Goal: Contribute content: Add original content to the website for others to see

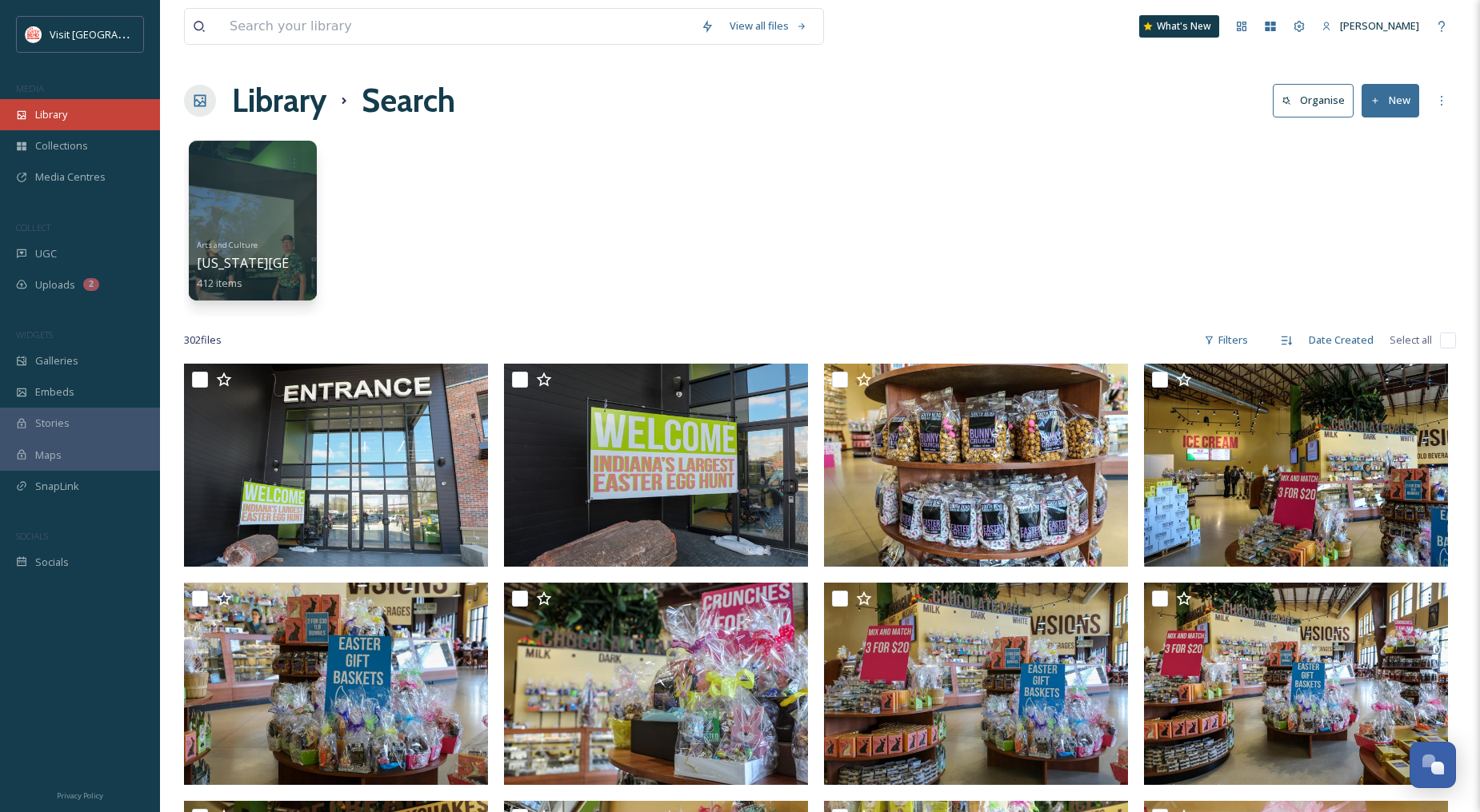
click at [57, 108] on span "Library" at bounding box center [50, 115] width 32 height 15
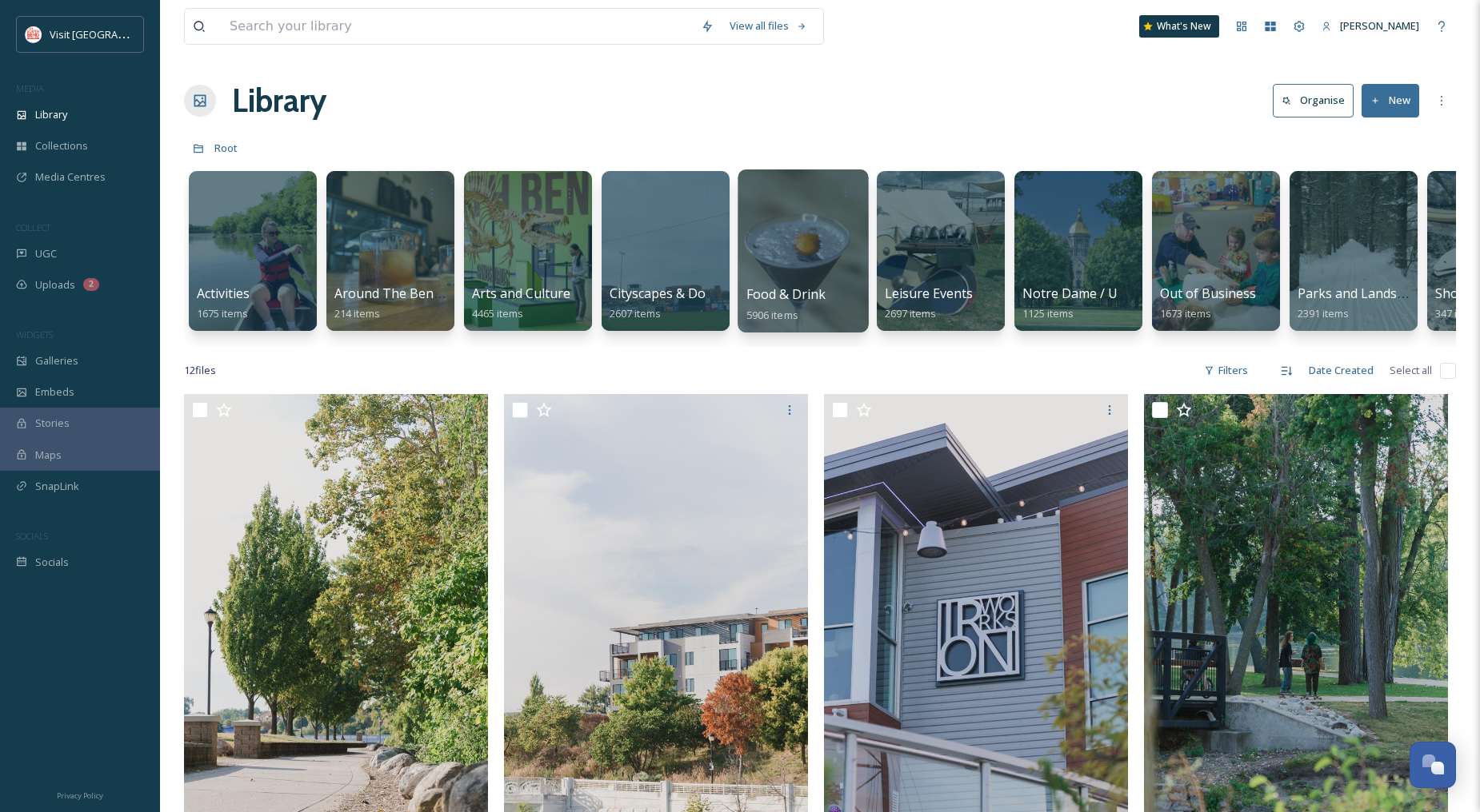
click at [802, 276] on div at bounding box center [802, 251] width 130 height 163
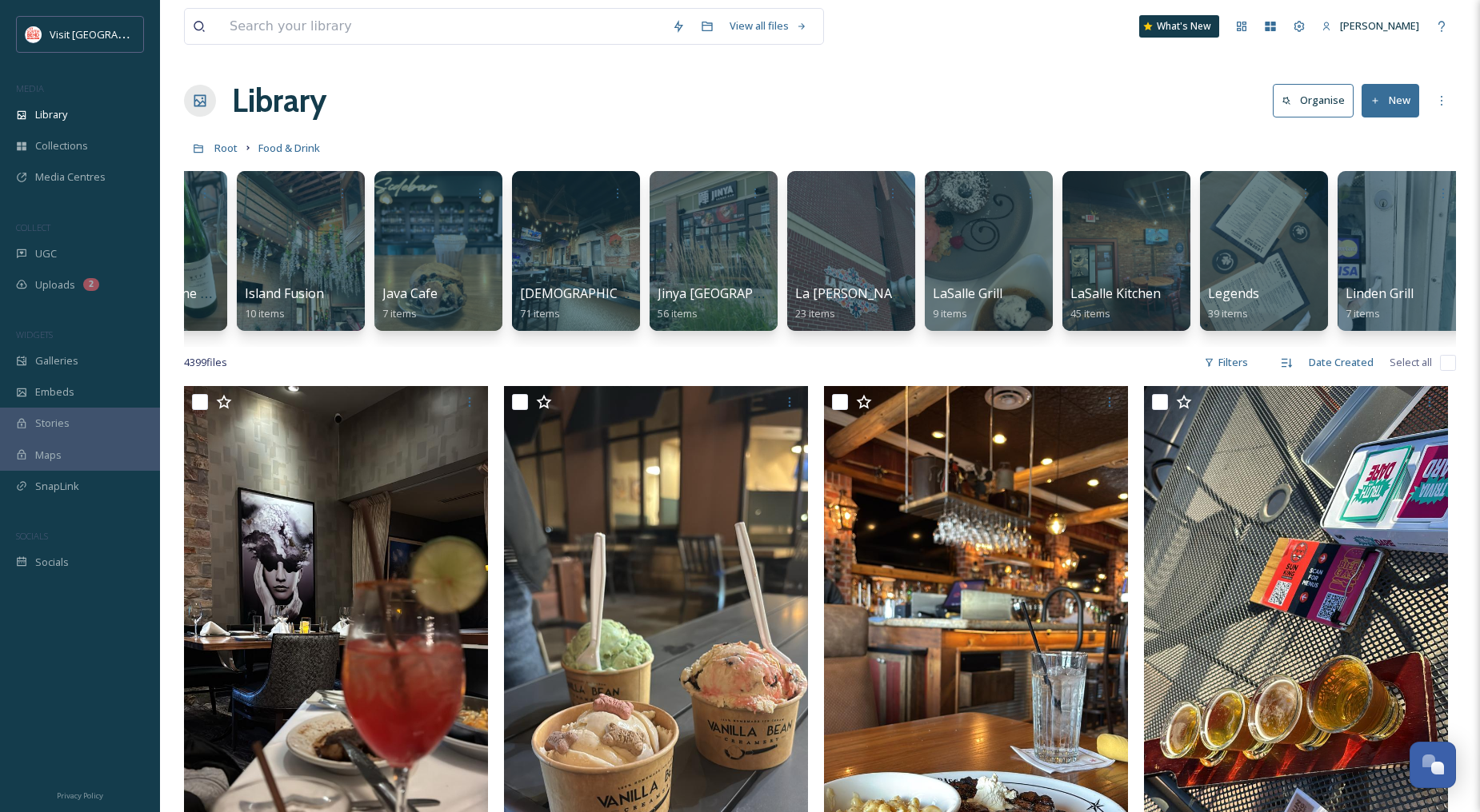
scroll to position [0, 4749]
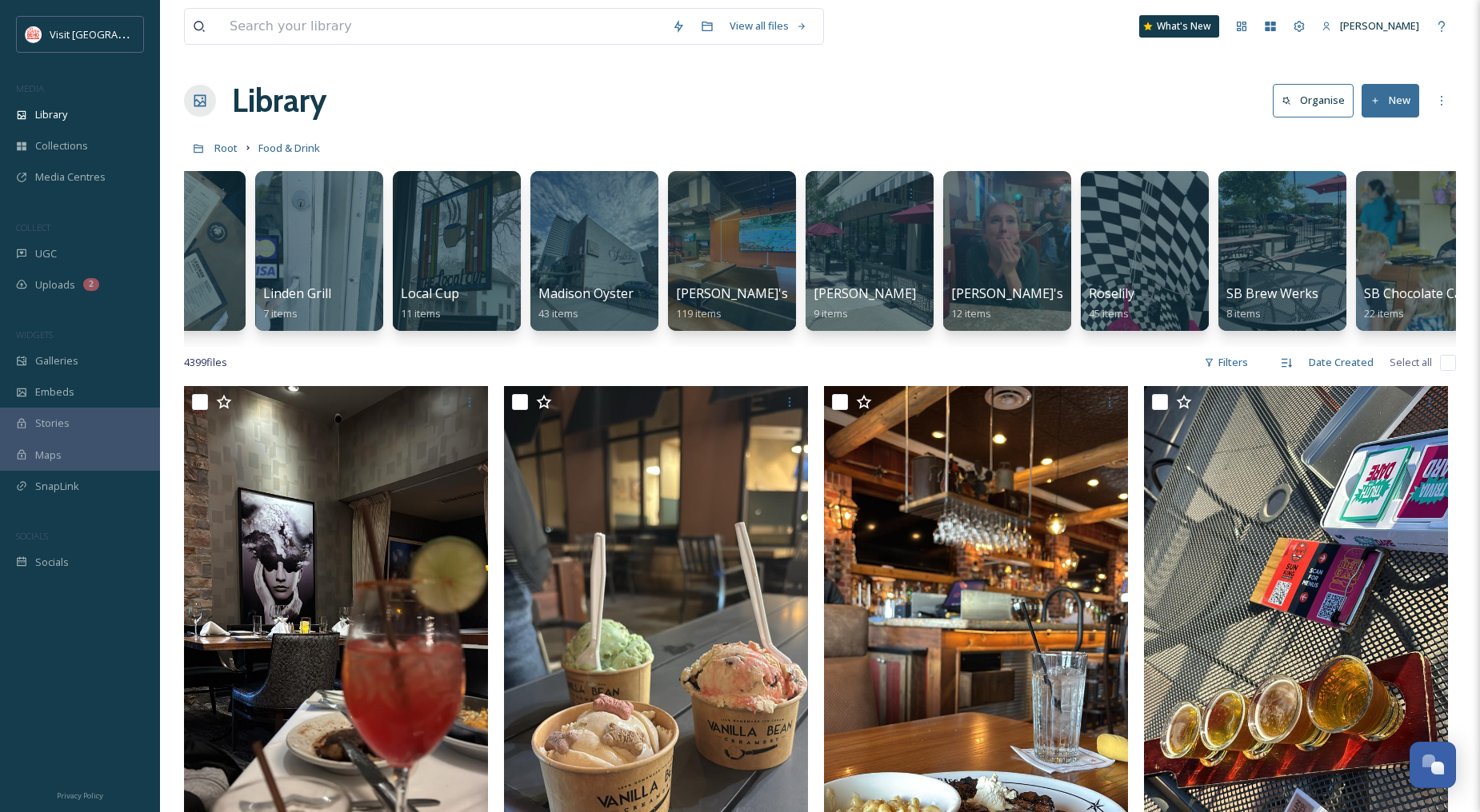
click at [1378, 101] on icon at bounding box center [1375, 100] width 11 height 11
click at [1379, 134] on span "File Upload" at bounding box center [1383, 138] width 53 height 15
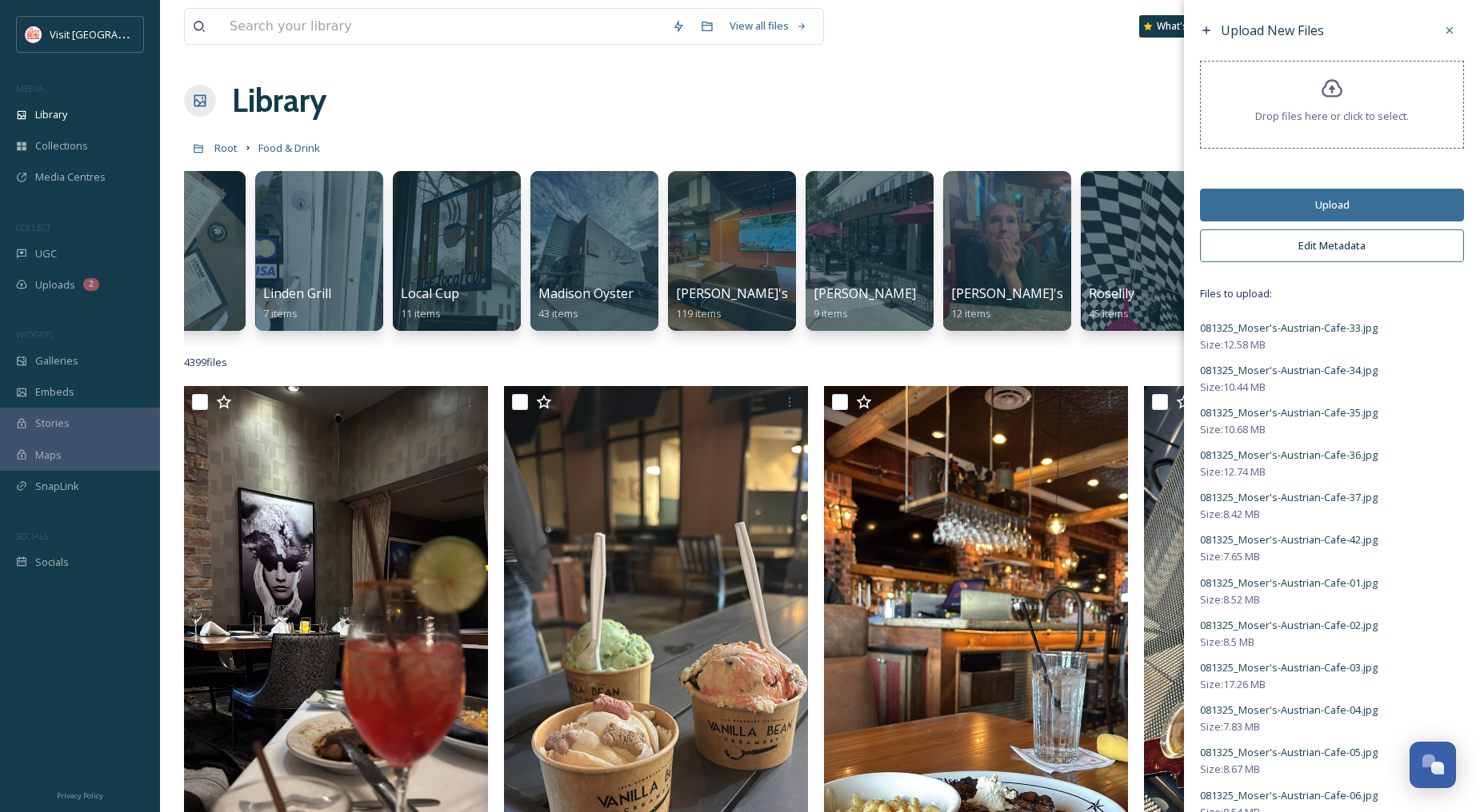
click at [1322, 237] on button "Edit Metadata" at bounding box center [1332, 246] width 264 height 33
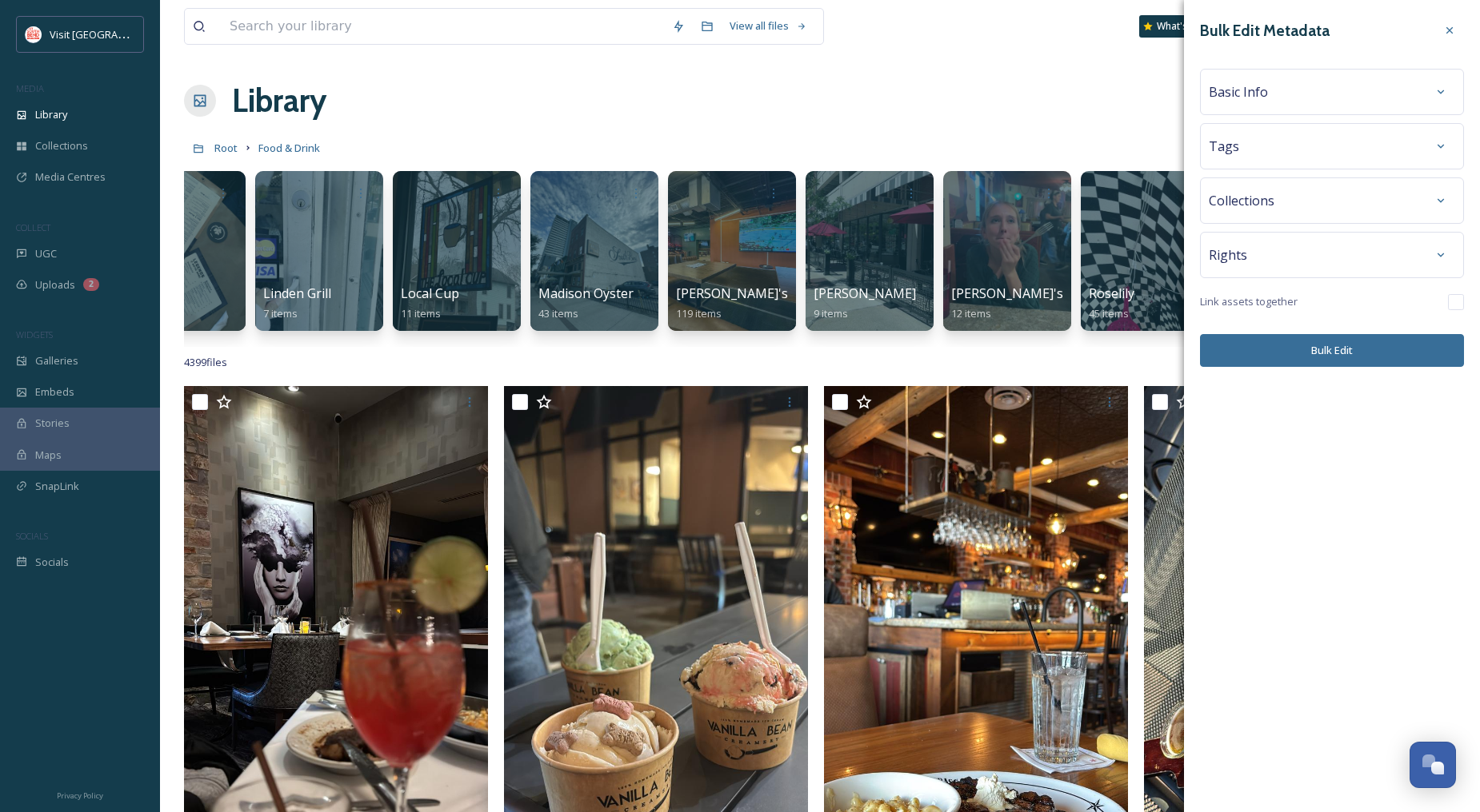
click at [1304, 96] on div "Basic Info" at bounding box center [1331, 92] width 246 height 29
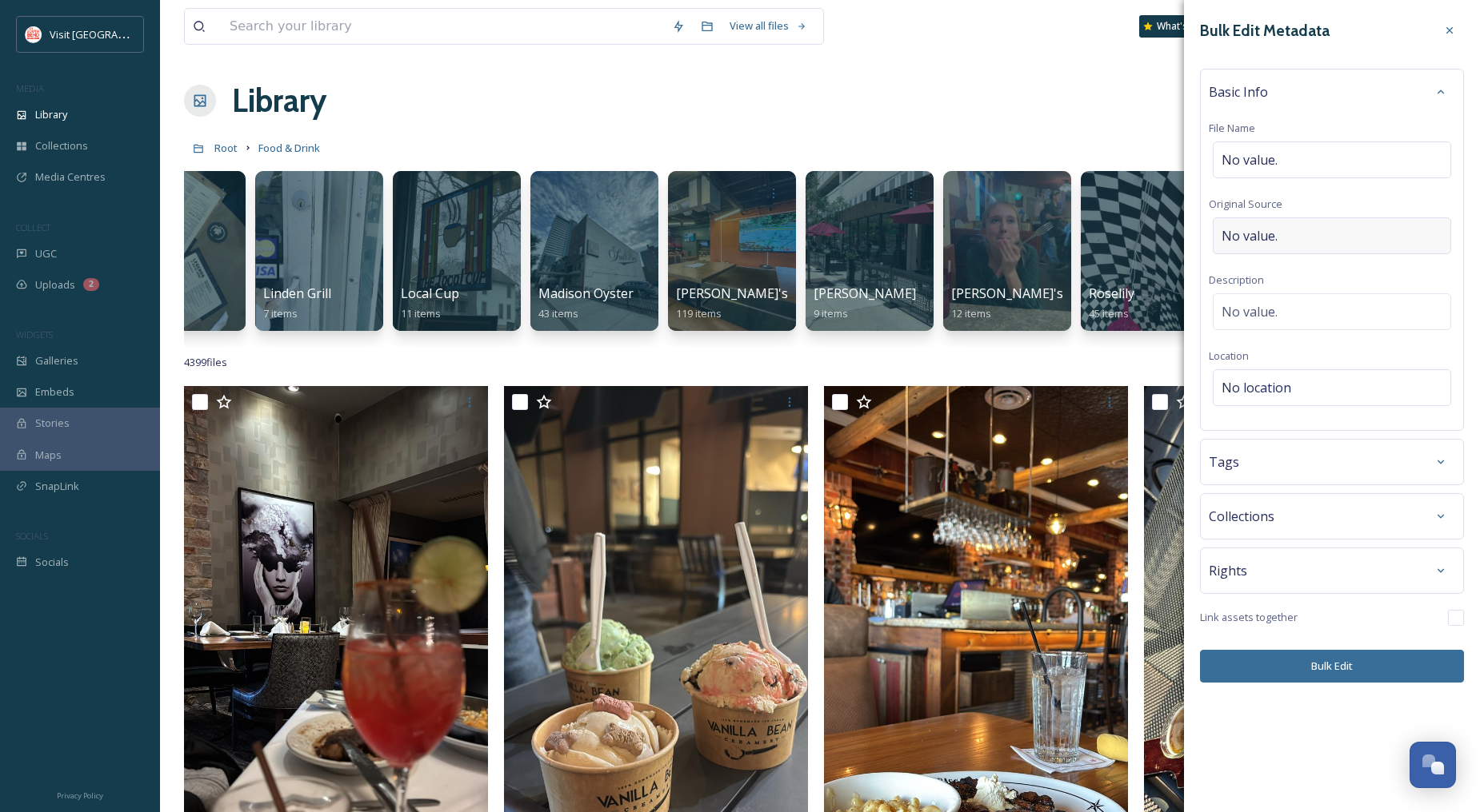
click at [1247, 234] on span "No value." at bounding box center [1249, 236] width 56 height 19
type input "[PERSON_NAME]"
click at [1304, 308] on div "No value." at bounding box center [1331, 311] width 238 height 37
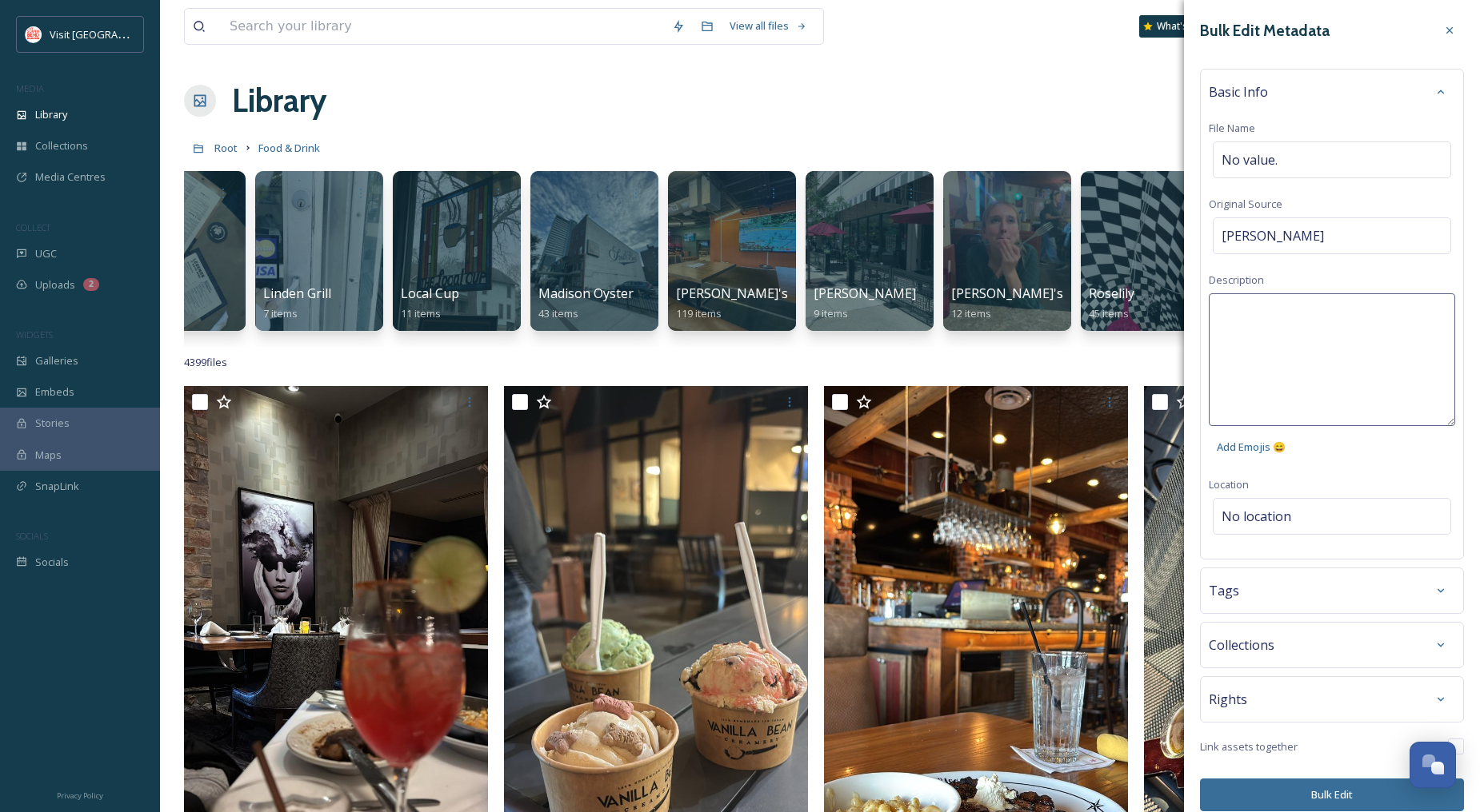
click at [1310, 318] on textarea at bounding box center [1331, 360] width 246 height 133
type textarea "[PERSON_NAME] Austrian Cafe Around The Bend"
click at [1282, 517] on div "Bulk Edit Metadata Basic Info File Name No value. Original Source [PERSON_NAME]…" at bounding box center [1331, 414] width 296 height 827
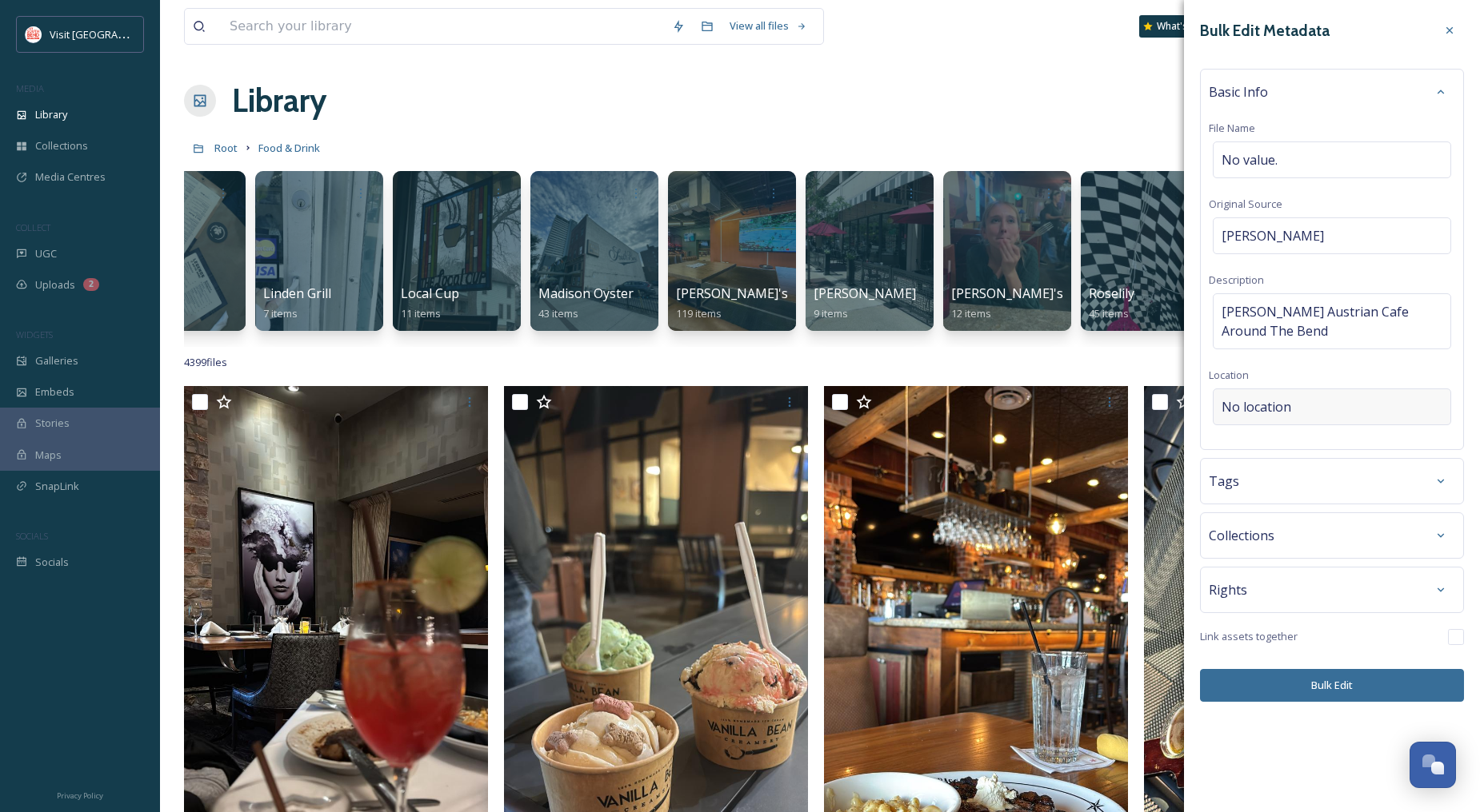
click at [1266, 414] on span "No location" at bounding box center [1256, 407] width 69 height 19
click at [1299, 397] on input at bounding box center [1331, 407] width 236 height 35
type input "[PERSON_NAME] Austrian Cafe"
click at [1318, 446] on span "[PERSON_NAME] Austrian Cafe" at bounding box center [1296, 447] width 147 height 14
click at [1330, 688] on button "Bulk Edit" at bounding box center [1332, 686] width 264 height 33
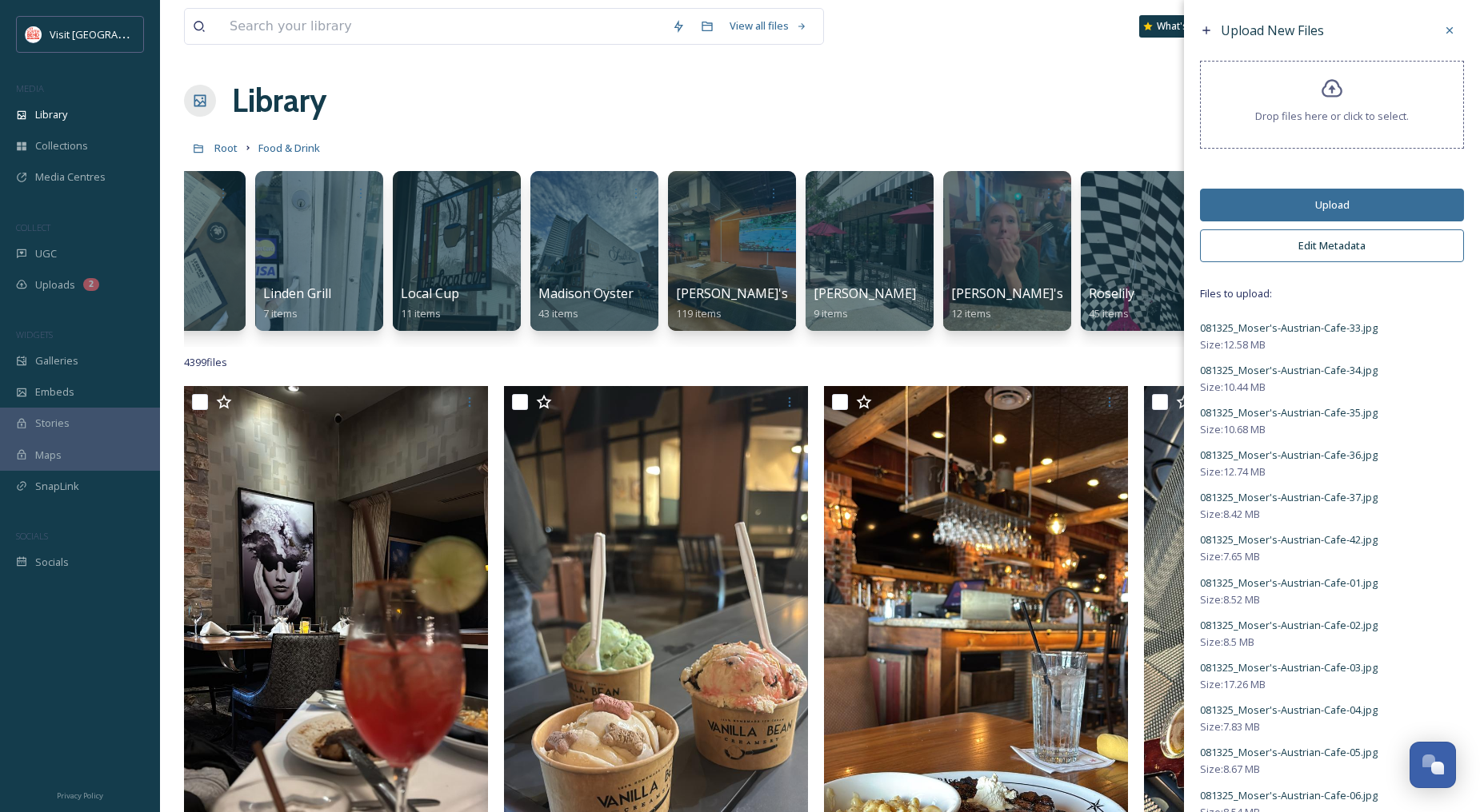
click at [1338, 211] on button "Upload" at bounding box center [1332, 205] width 264 height 33
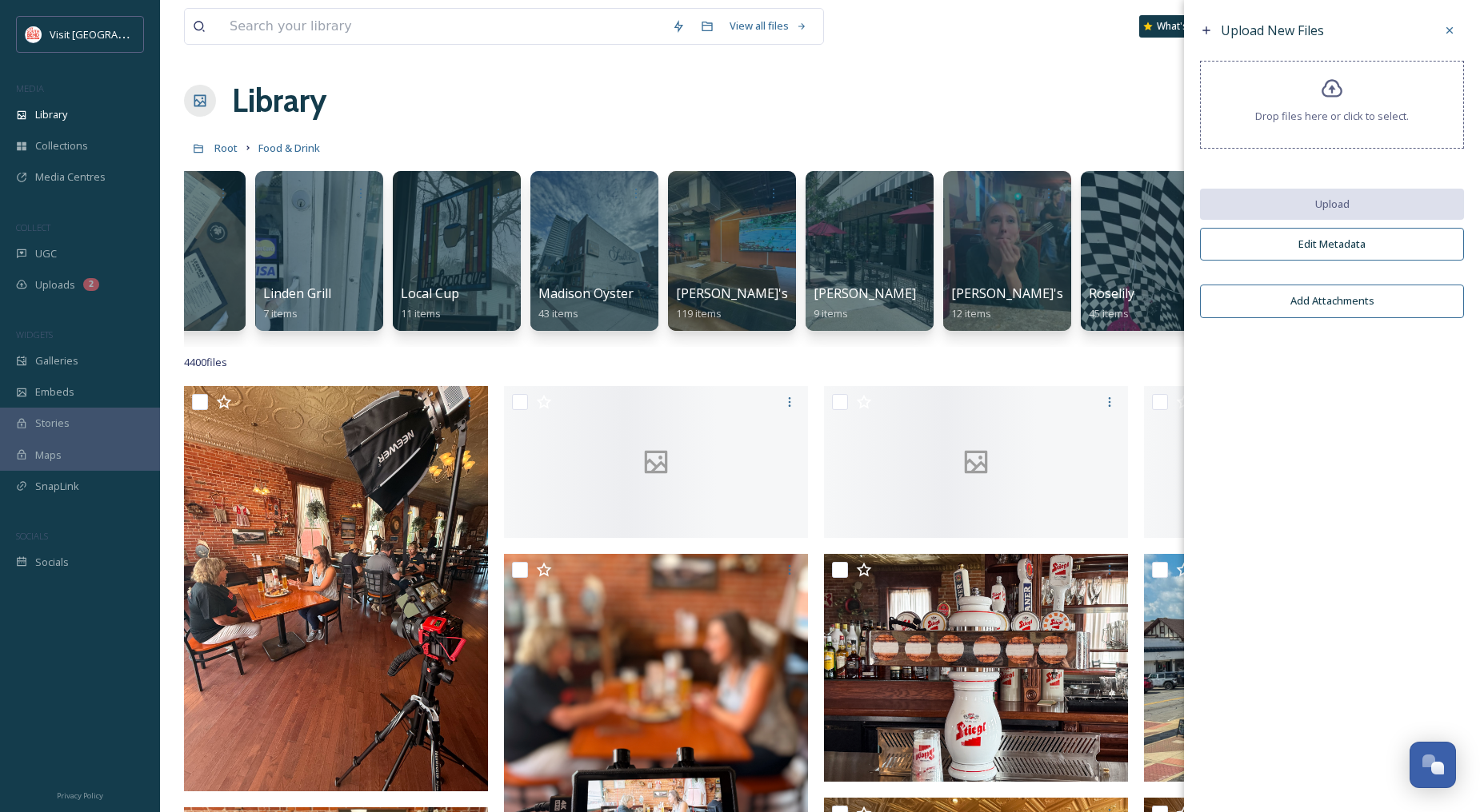
click at [652, 92] on div "Library Organise New" at bounding box center [820, 101] width 1272 height 48
